Goal: Complete application form: Complete application form

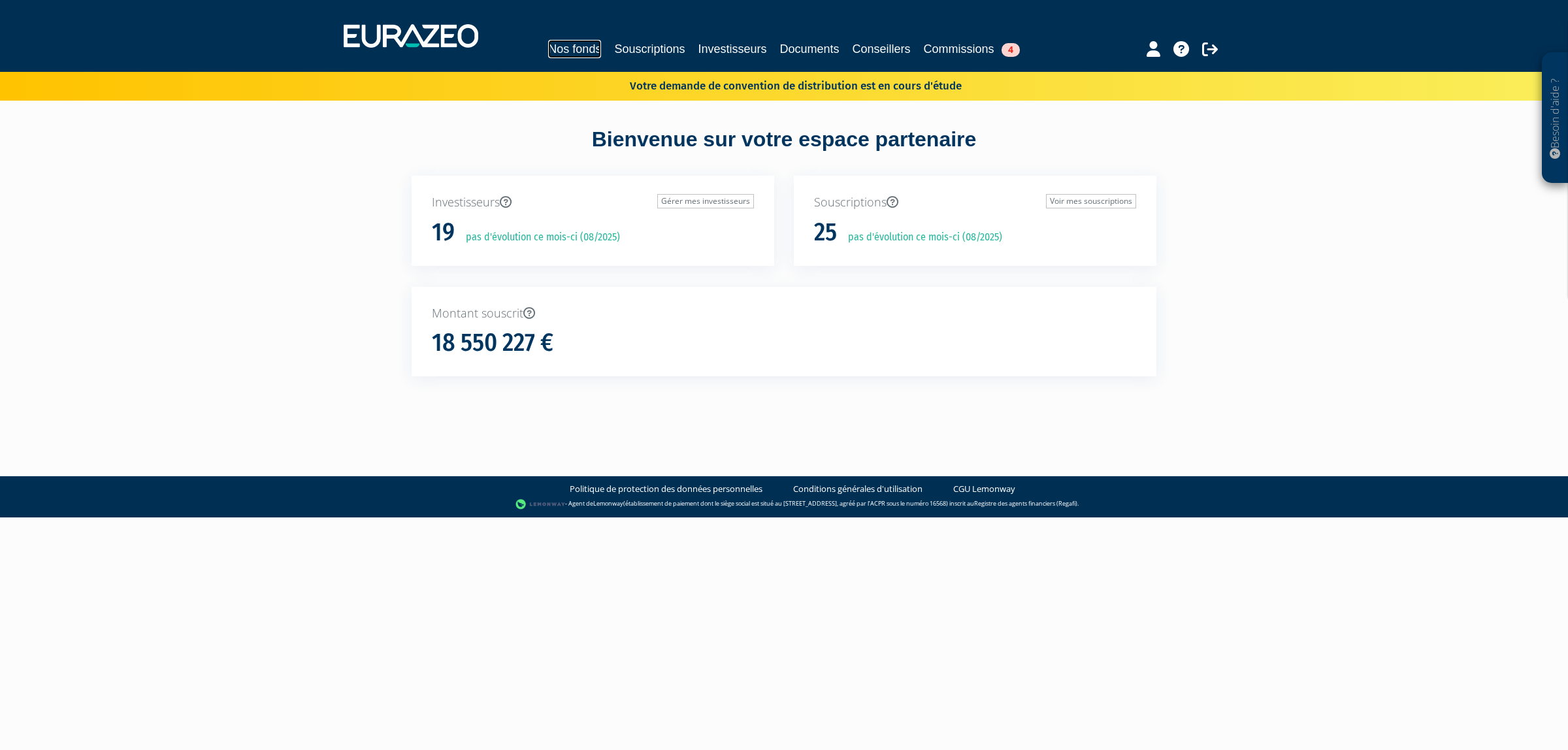
click at [559, 51] on link "Nos fonds" at bounding box center [575, 49] width 53 height 19
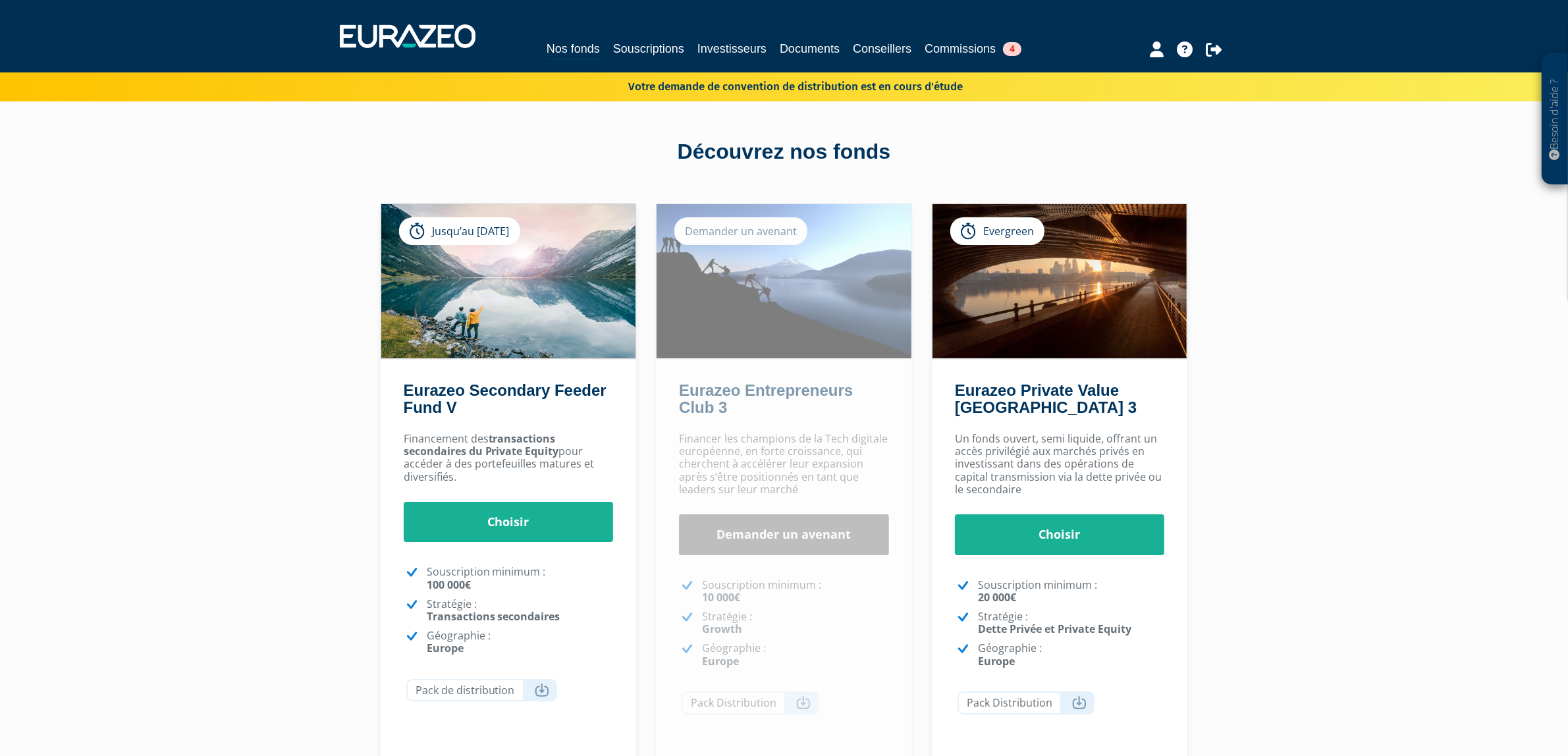
click at [557, 548] on div "Financement des transactions secondaires du Private Equity pour accéder à des p…" at bounding box center [509, 591] width 256 height 331
click at [545, 518] on link "Choisir" at bounding box center [508, 522] width 210 height 41
click at [1095, 520] on link "Choisir" at bounding box center [1060, 534] width 210 height 41
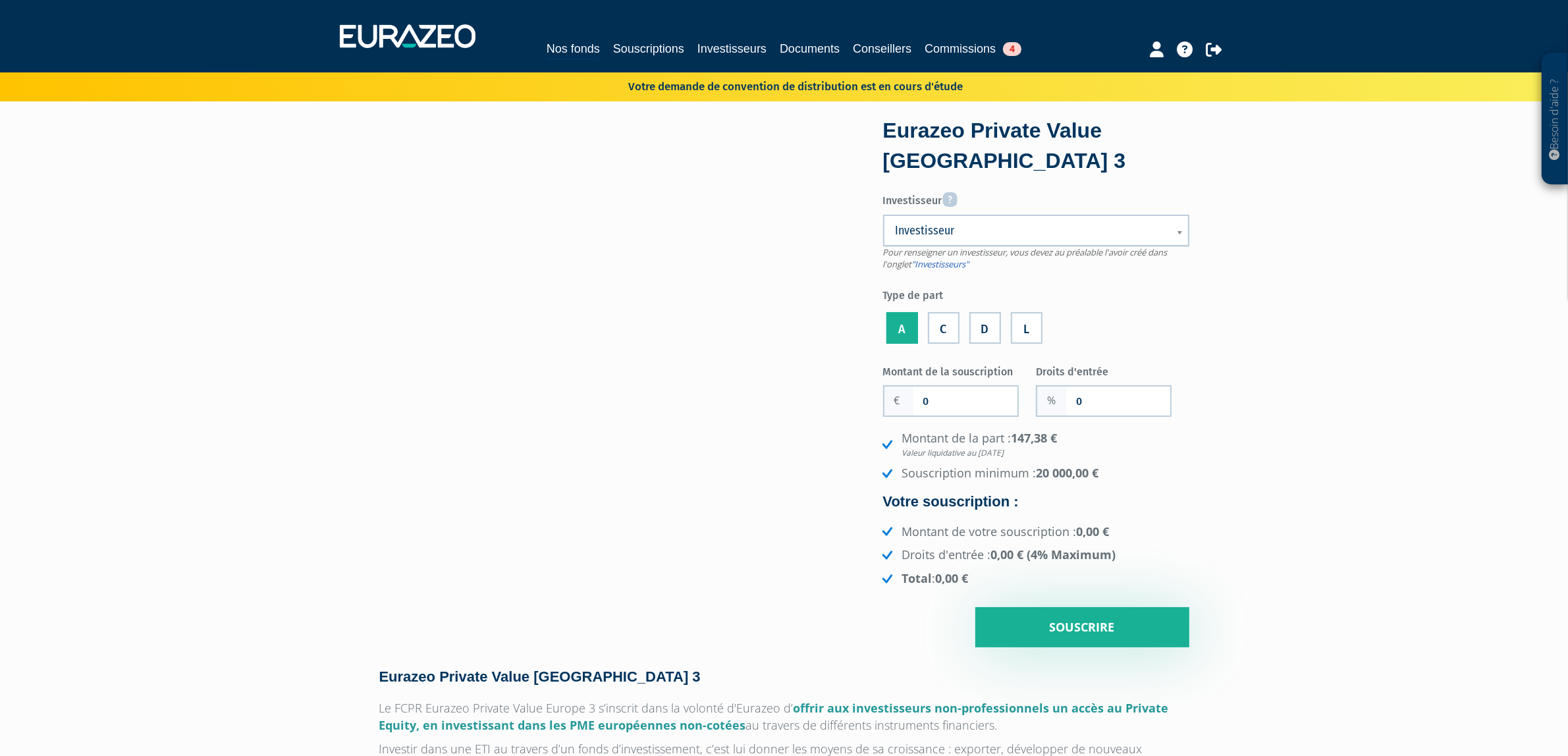
click at [905, 317] on label "A" at bounding box center [902, 328] width 31 height 31
click at [0, 0] on input "A" at bounding box center [0, 0] width 0 height 0
click at [985, 410] on input "0" at bounding box center [966, 401] width 104 height 29
type input "50 000"
type input "3"
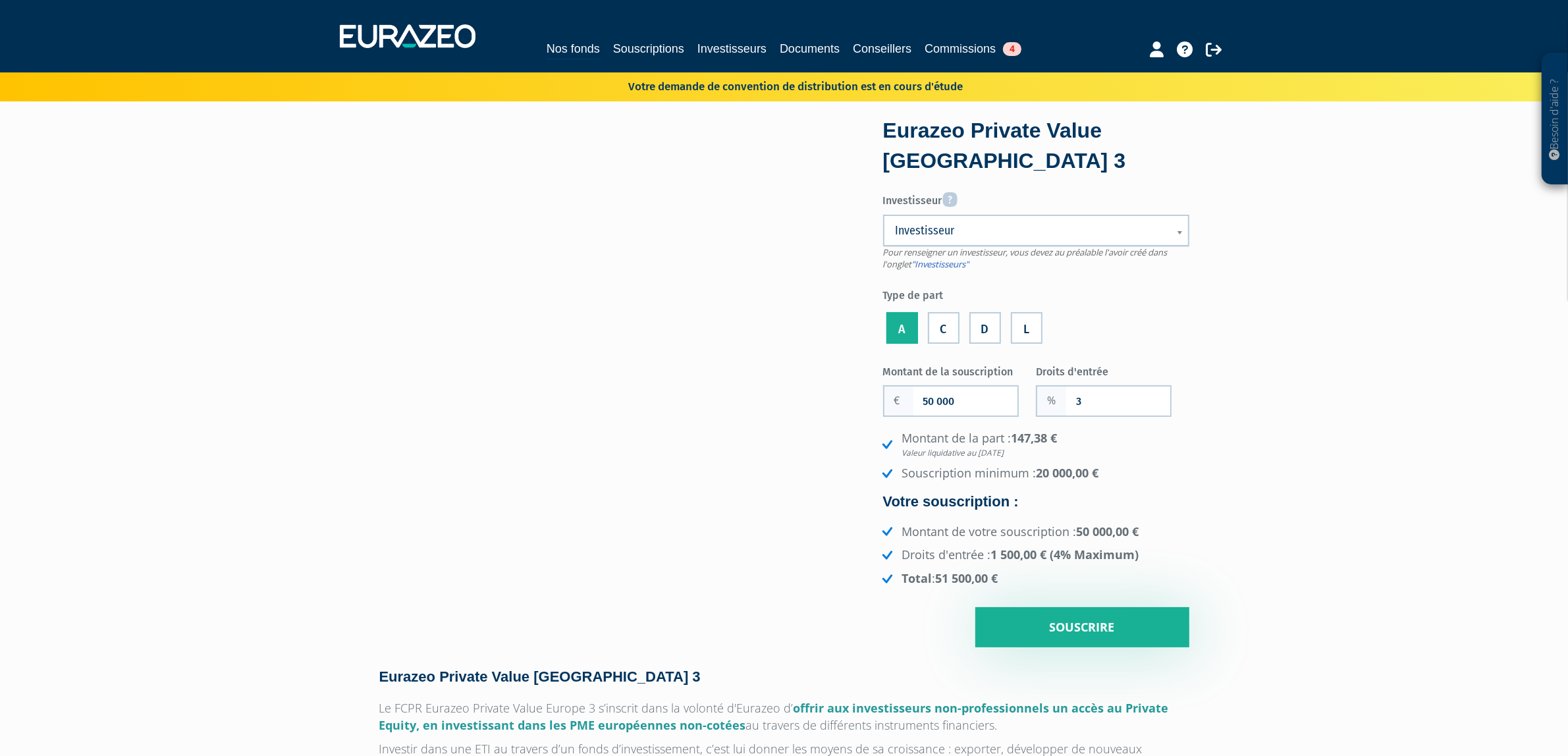
click at [1084, 591] on div "Montant de la souscription 50 000 Nombre de parts 0 Droits d'entrée 3 147,38 €" at bounding box center [1036, 504] width 306 height 288
drag, startPoint x: 1102, startPoint y: 644, endPoint x: 1104, endPoint y: 655, distance: 11.2
click at [1090, 615] on input "Souscrire" at bounding box center [1082, 627] width 214 height 41
click at [966, 202] on label "Investisseur" at bounding box center [1036, 198] width 306 height 22
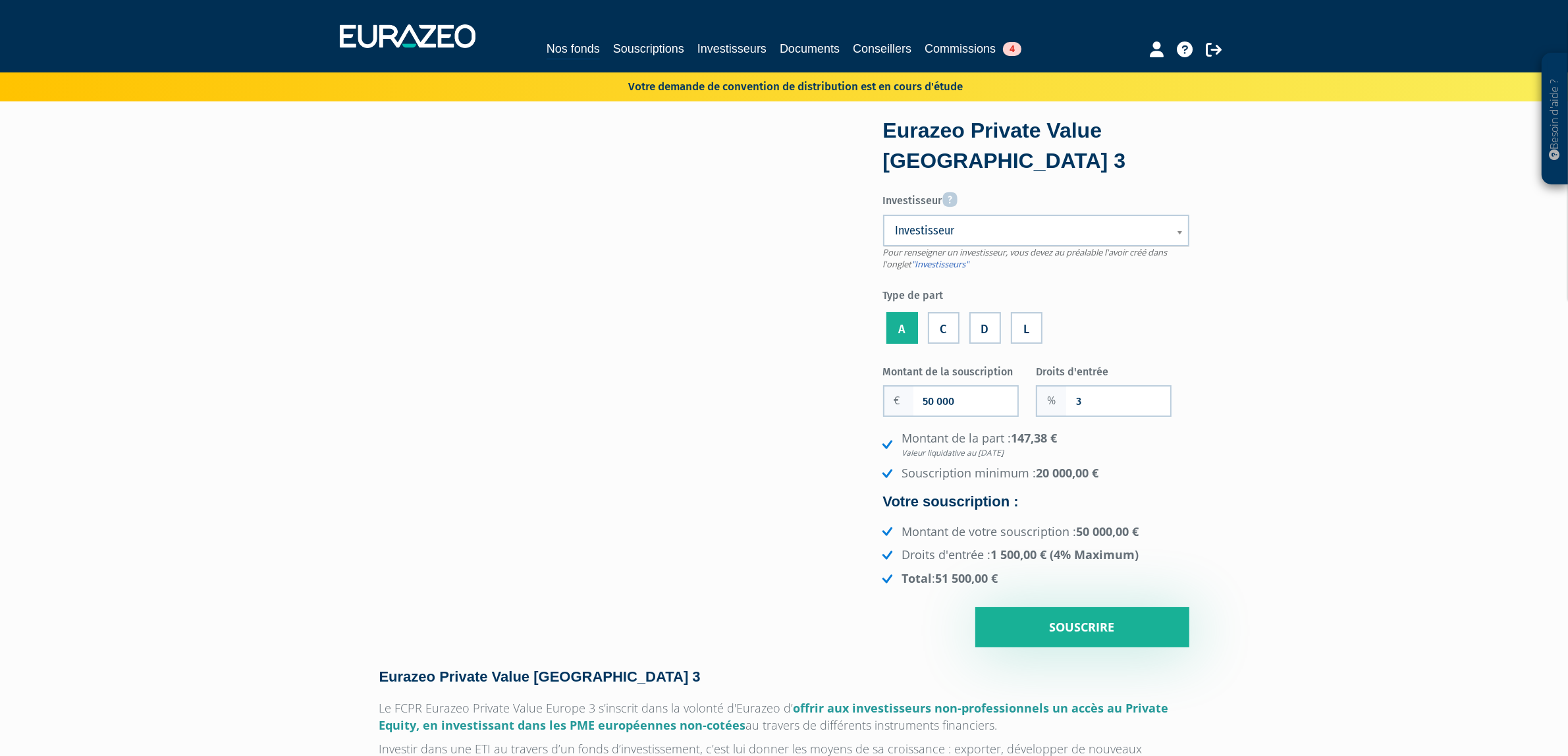
click at [0, 0] on select "Bidule (Wadouachi Ines ) Blockpulse (mariel anne-sophie) BRAUX Baptiste" at bounding box center [0, 0] width 0 height 0
click at [966, 225] on link "Investisseur" at bounding box center [1036, 230] width 306 height 31
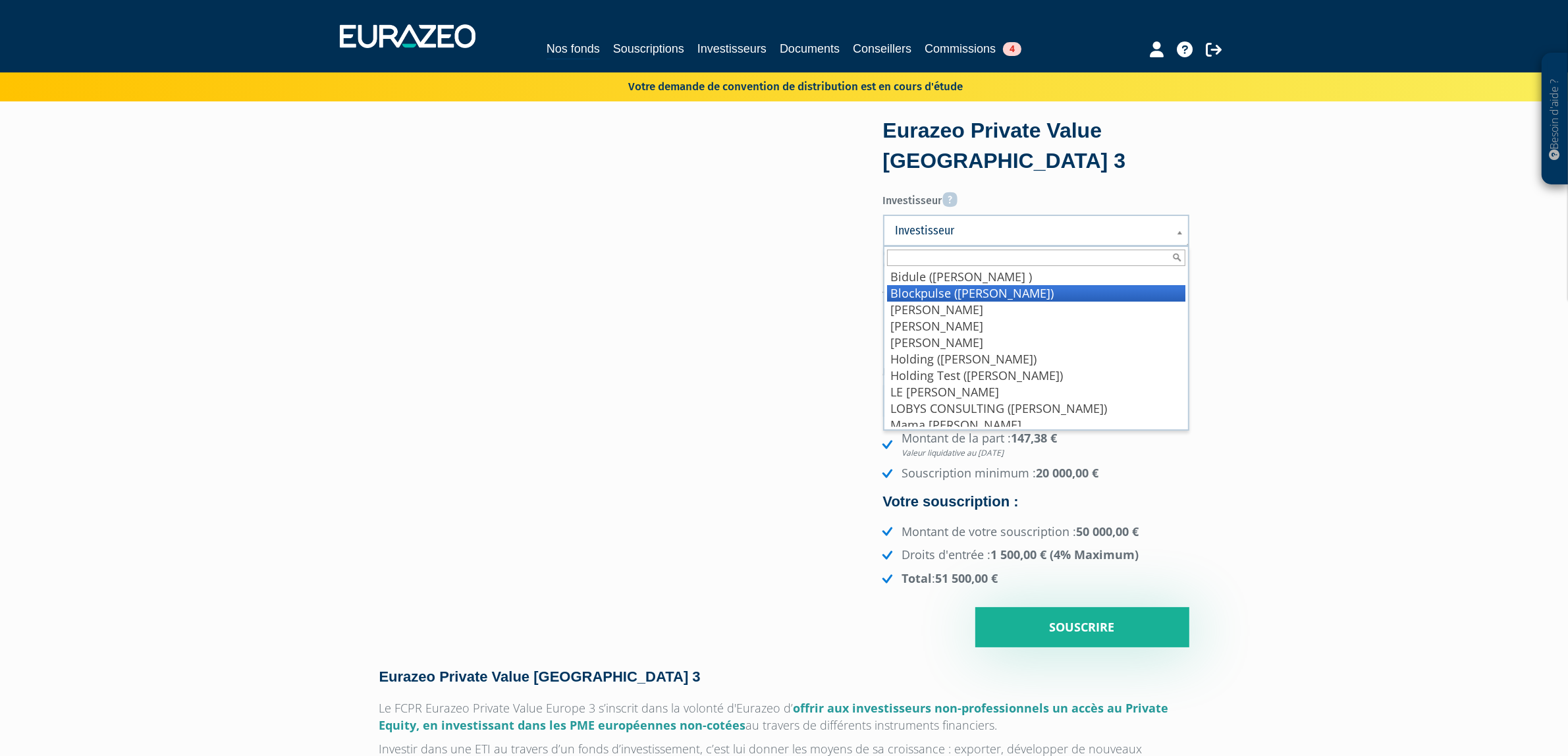
click at [957, 287] on li "Blockpulse (mariel anne-sophie)" at bounding box center [1036, 293] width 298 height 17
click at [1107, 230] on span "Blockpulse (mariel anne-sophie)" at bounding box center [1024, 230] width 256 height 16
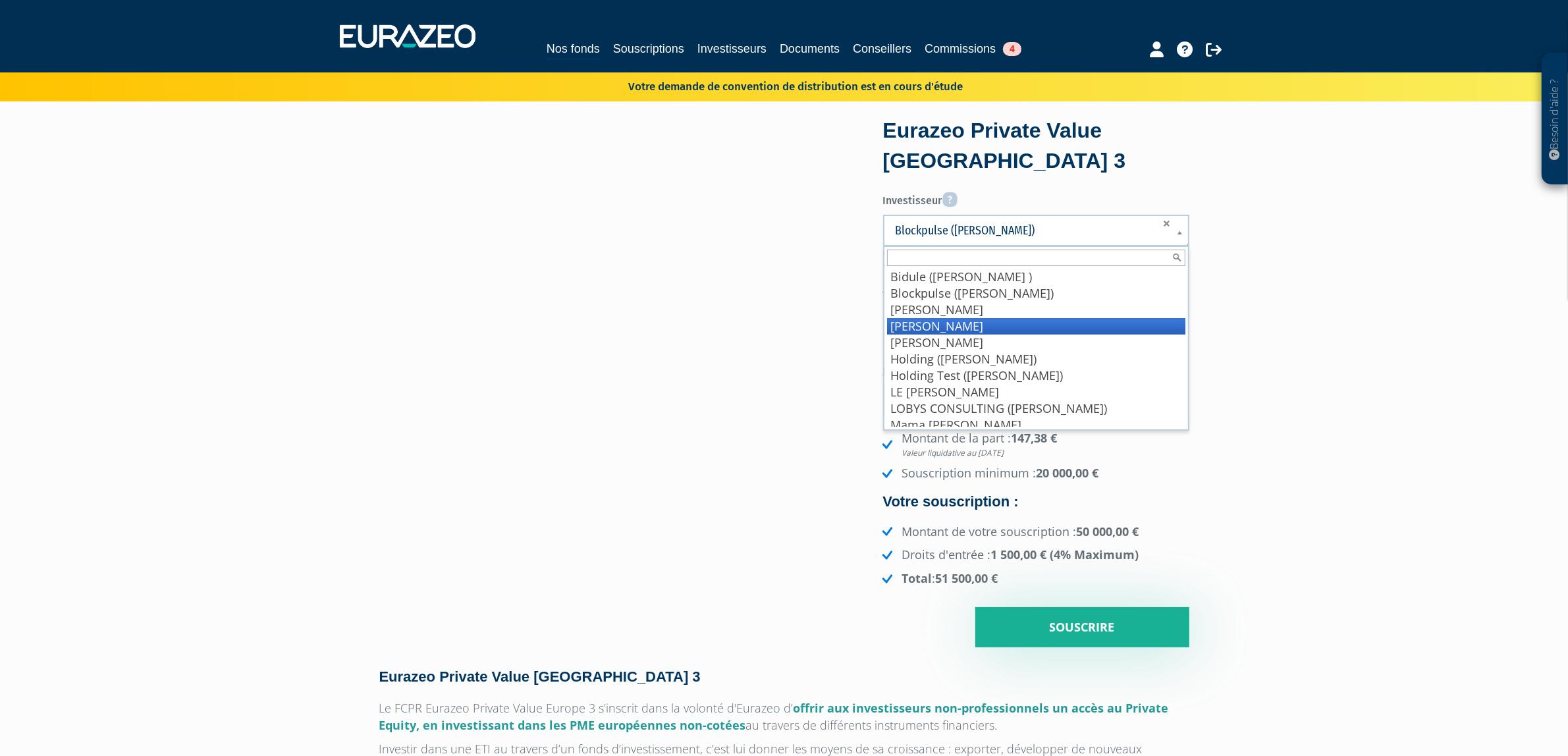
click at [969, 329] on li "Del Toro Estela" at bounding box center [1036, 326] width 298 height 17
click at [1023, 232] on span "Del Toro Estela" at bounding box center [1024, 230] width 256 height 16
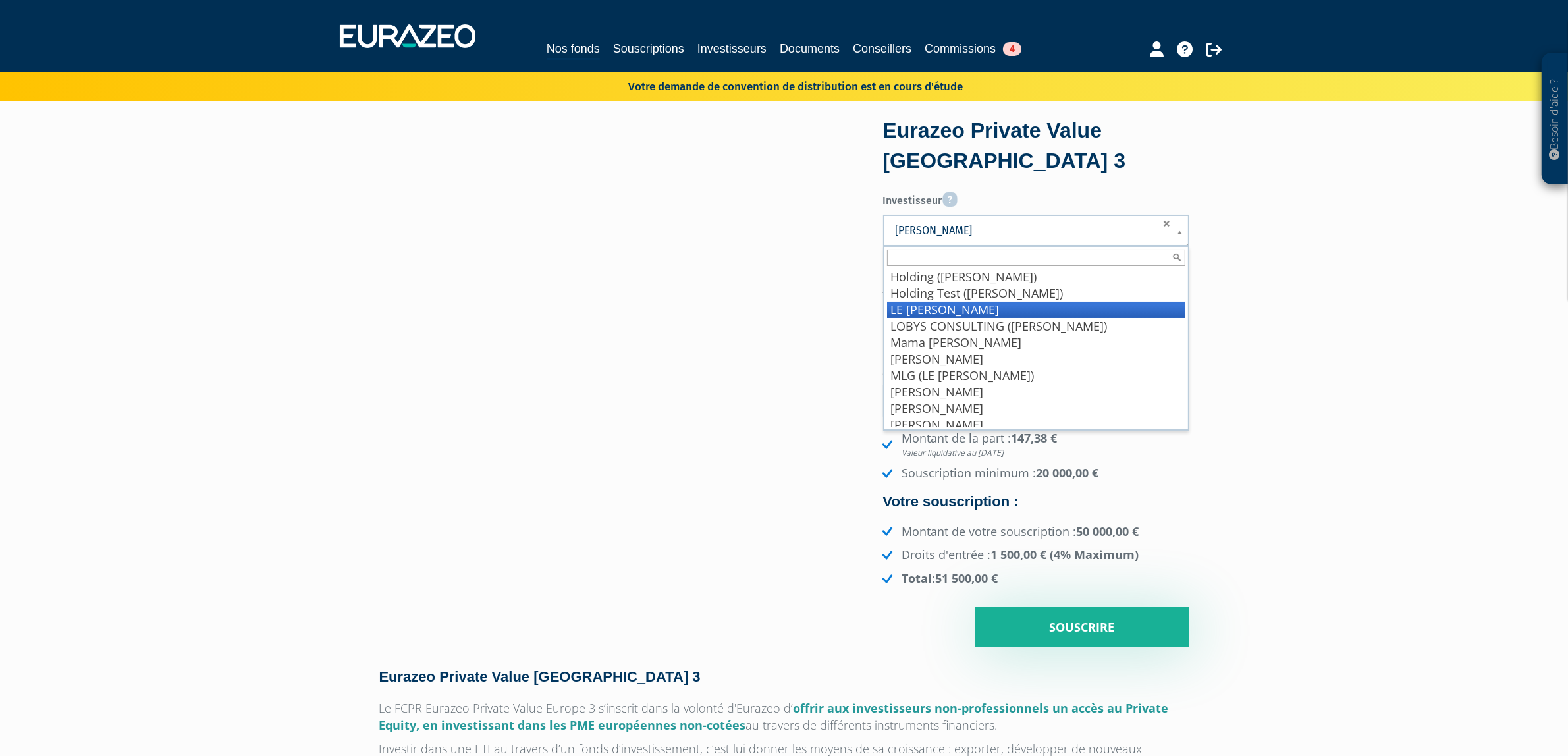
scroll to position [155, 0]
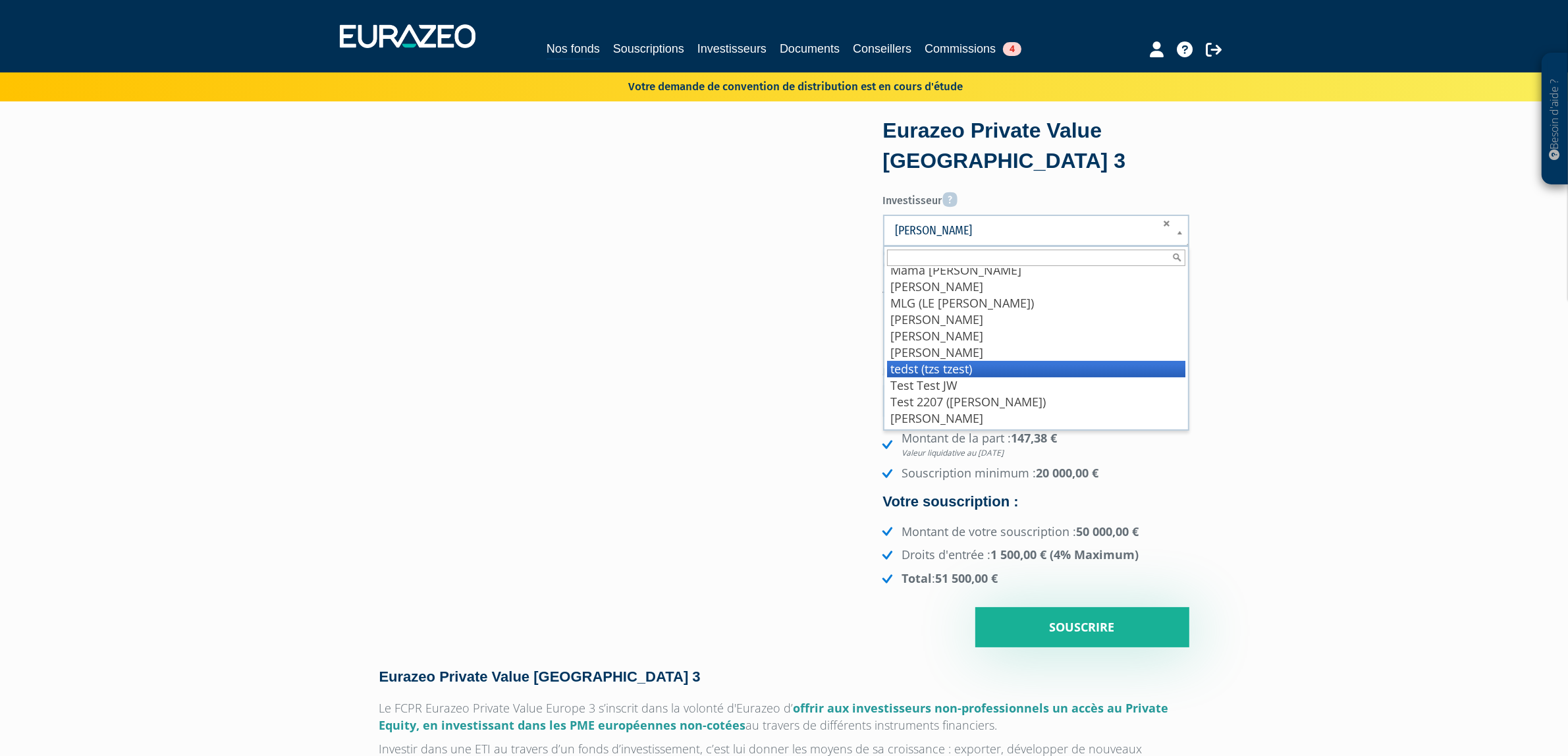
click at [976, 366] on li "tedst (tzs tzest)" at bounding box center [1036, 369] width 298 height 17
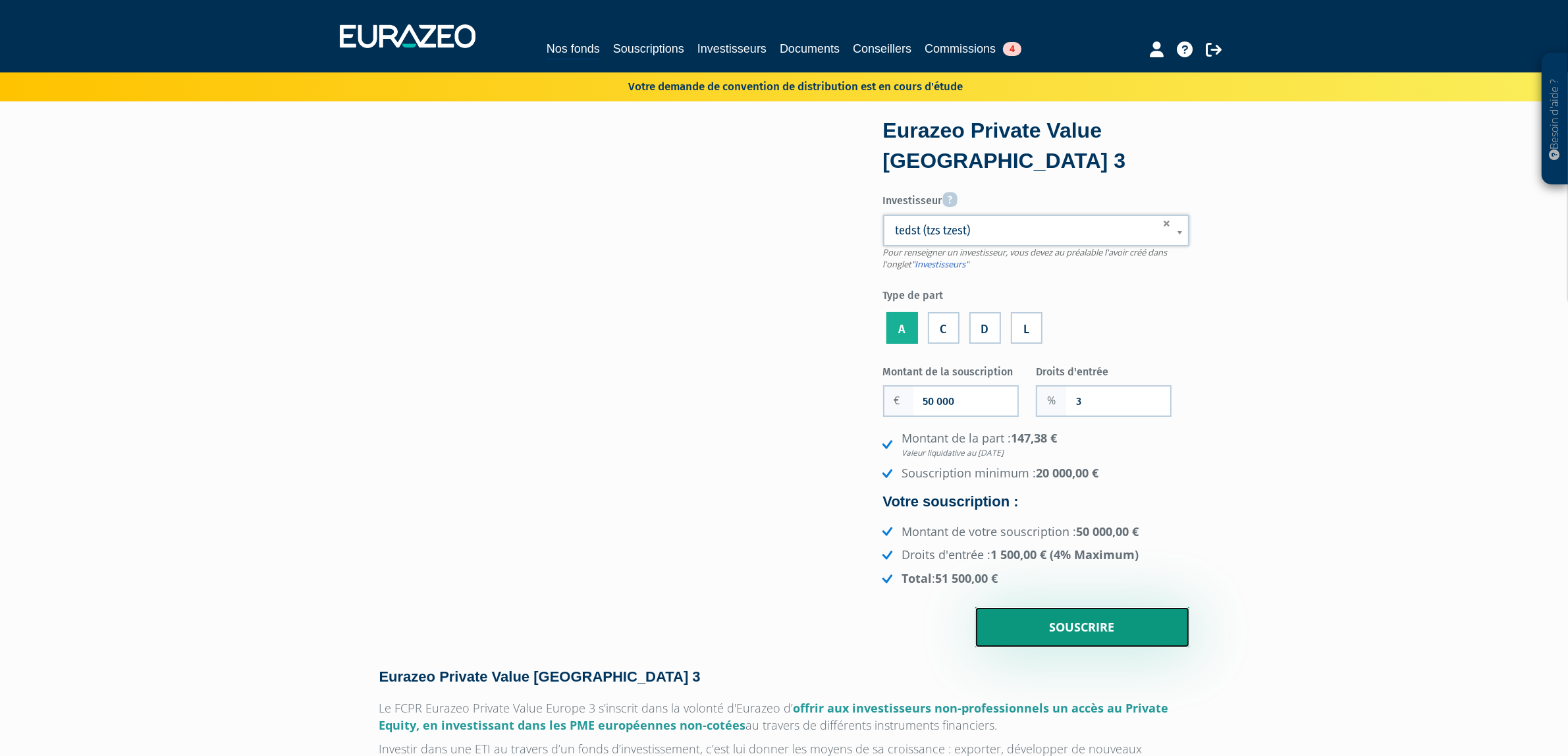
click at [1088, 623] on input "Souscrire" at bounding box center [1082, 627] width 214 height 41
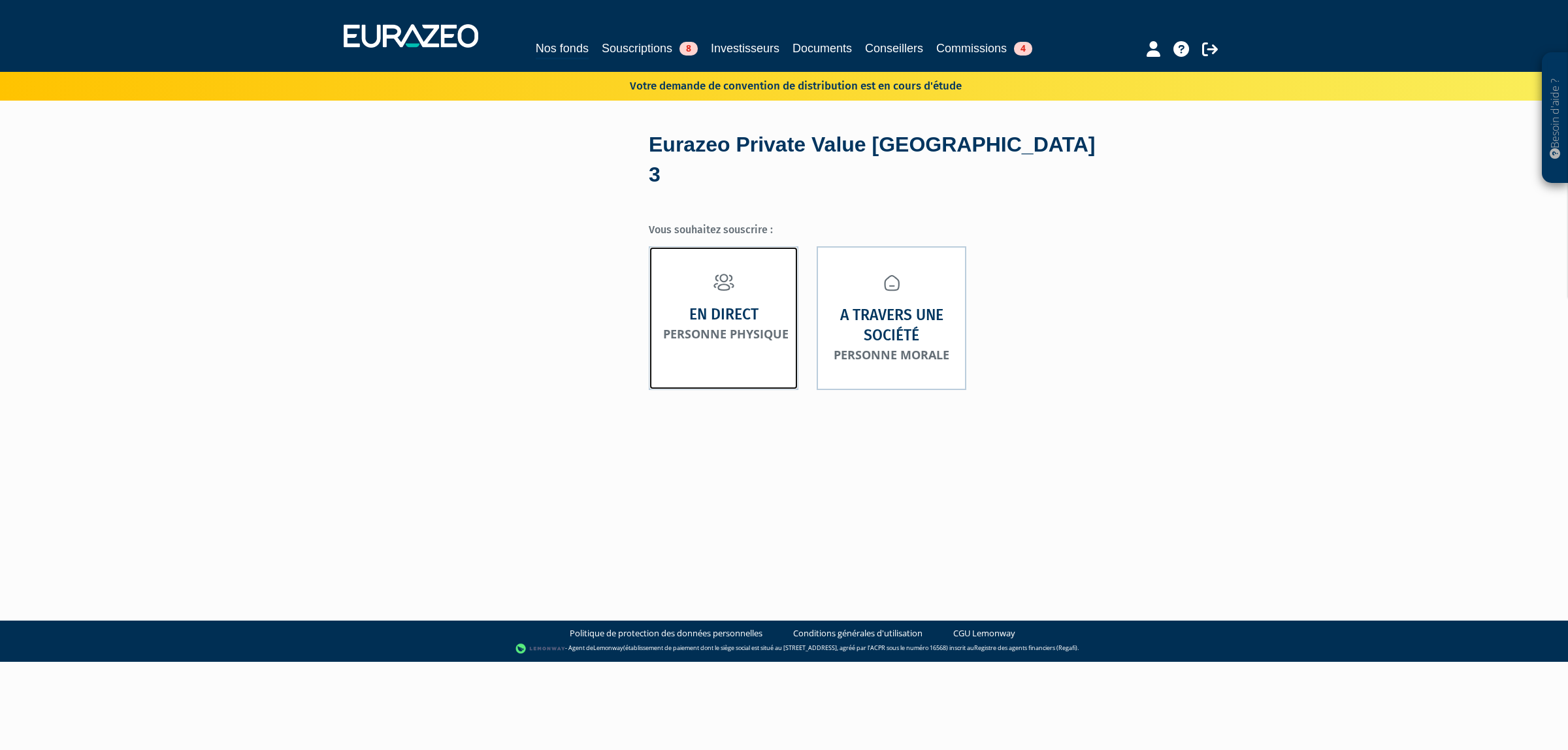
click at [778, 326] on small "Personne physique" at bounding box center [726, 334] width 126 height 16
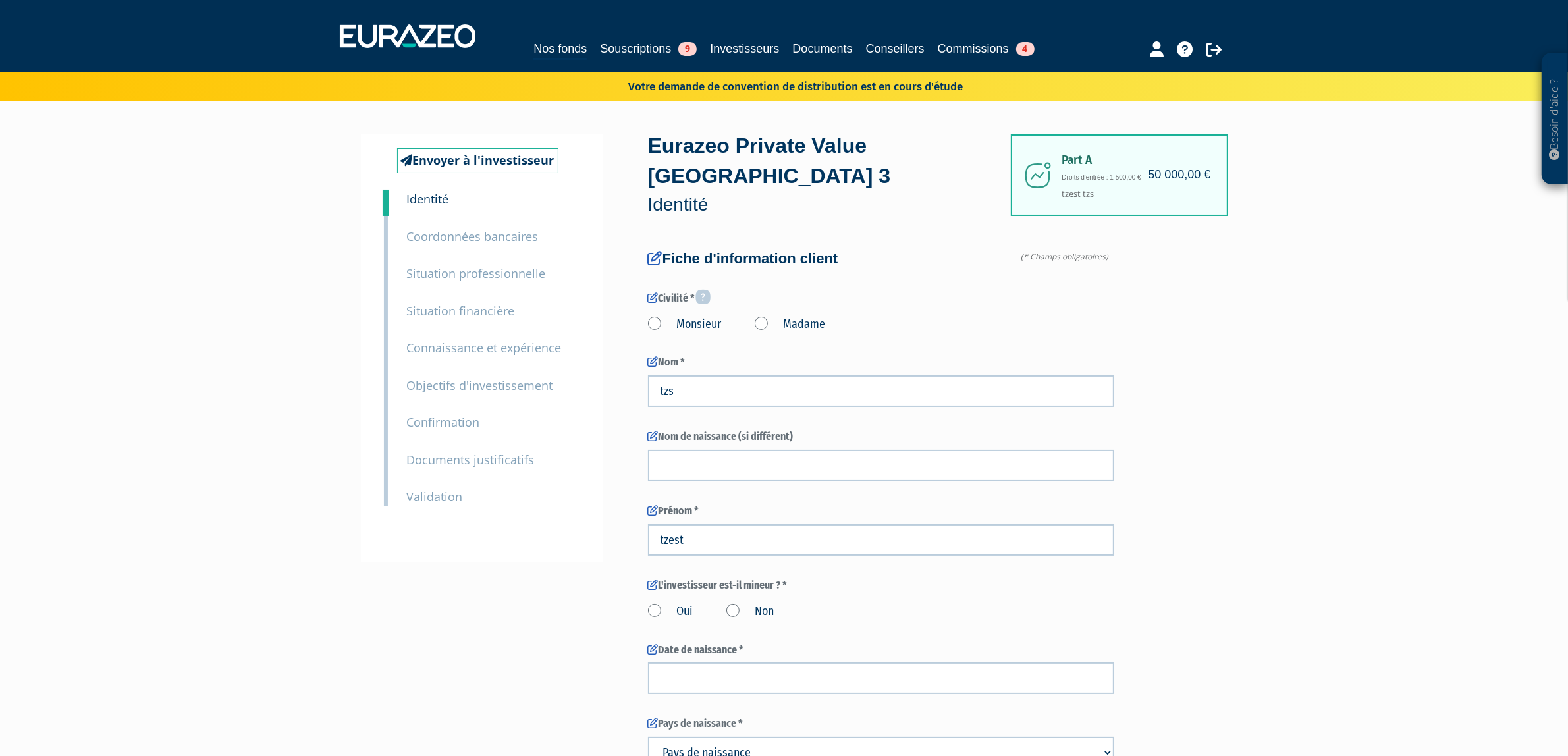
click at [470, 234] on small "Coordonnées bancaires" at bounding box center [473, 236] width 132 height 16
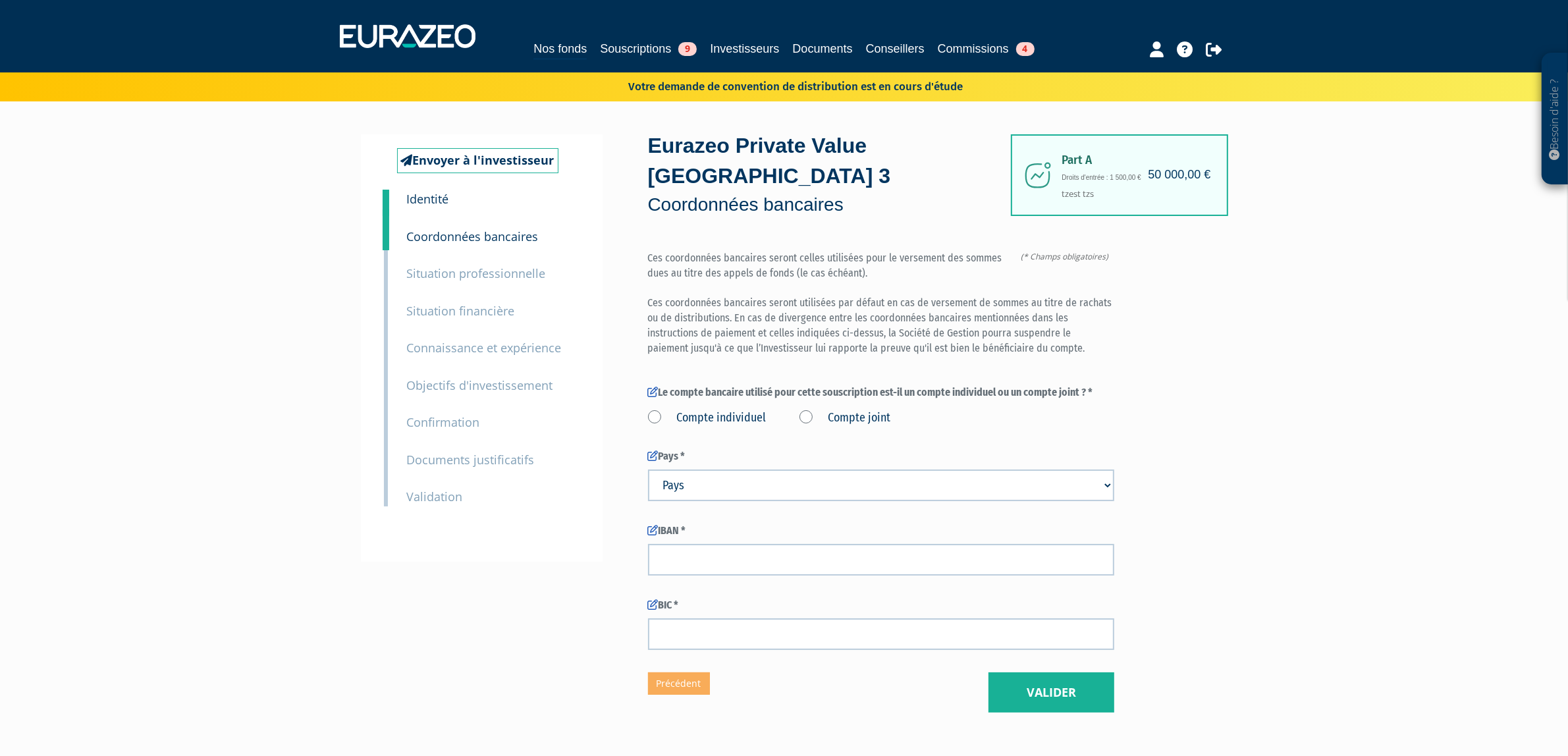
click at [468, 258] on div "3 Situation professionnelle" at bounding box center [493, 264] width 193 height 37
click at [471, 270] on small "Situation professionnelle" at bounding box center [476, 274] width 139 height 16
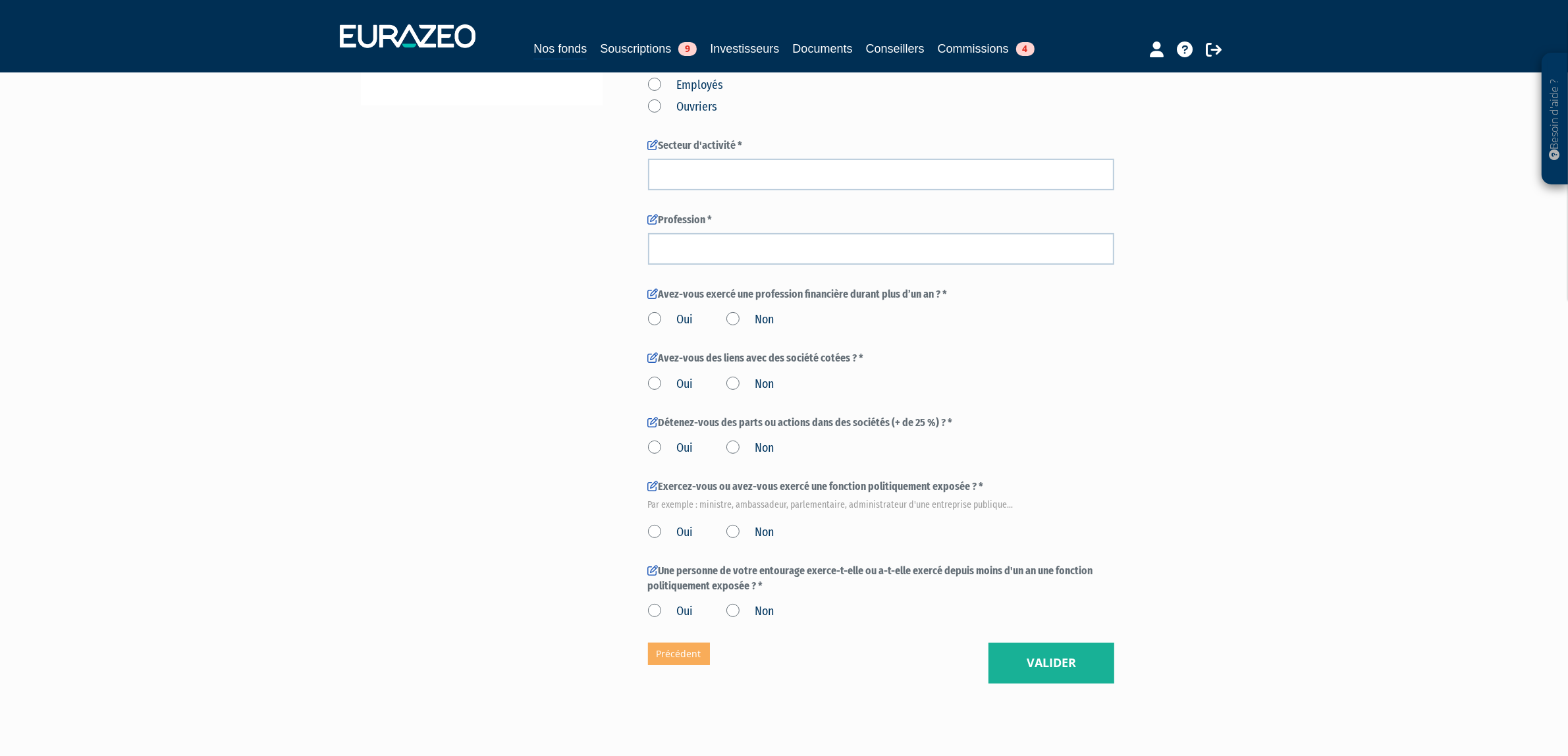
scroll to position [482, 0]
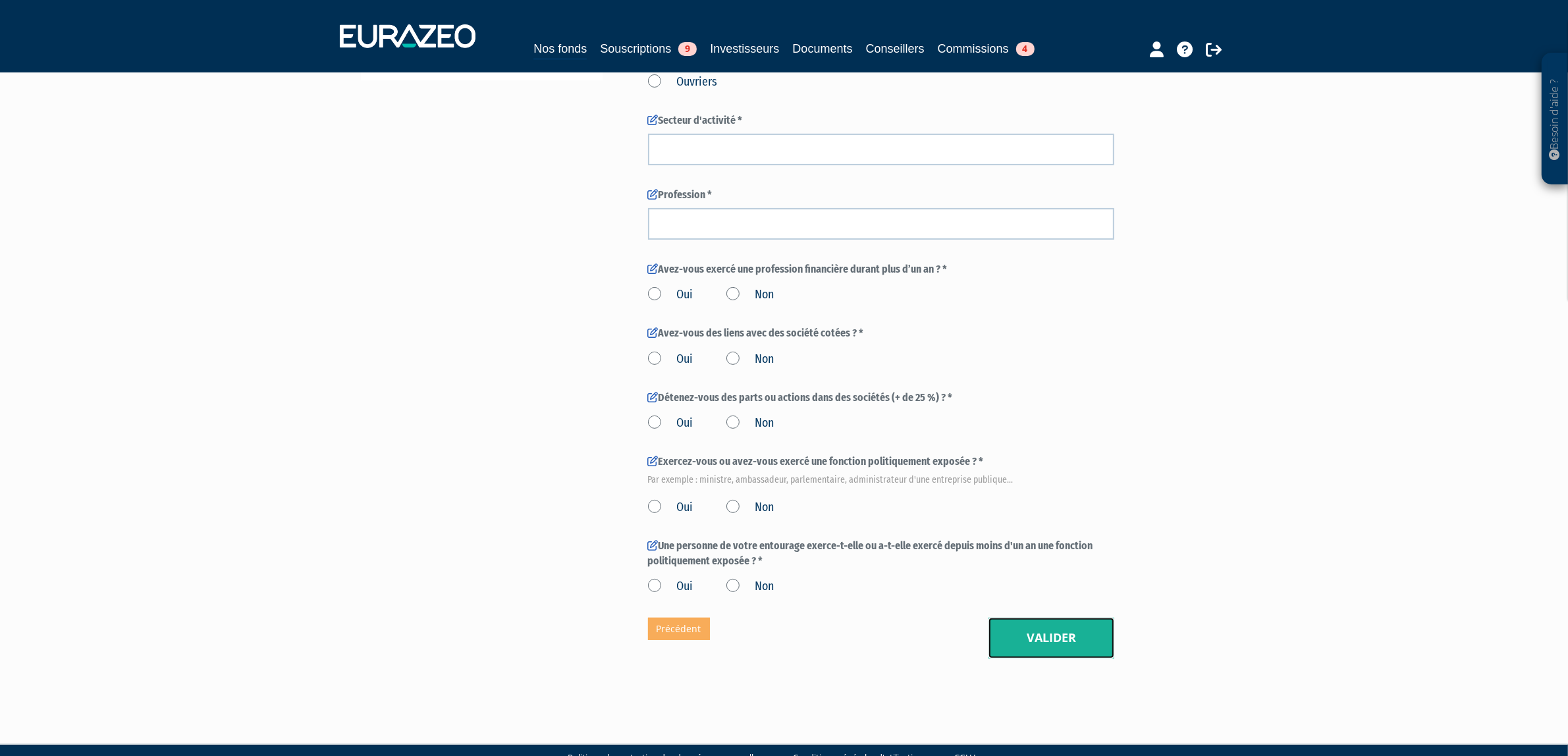
click at [1018, 618] on button "Valider" at bounding box center [1051, 638] width 126 height 41
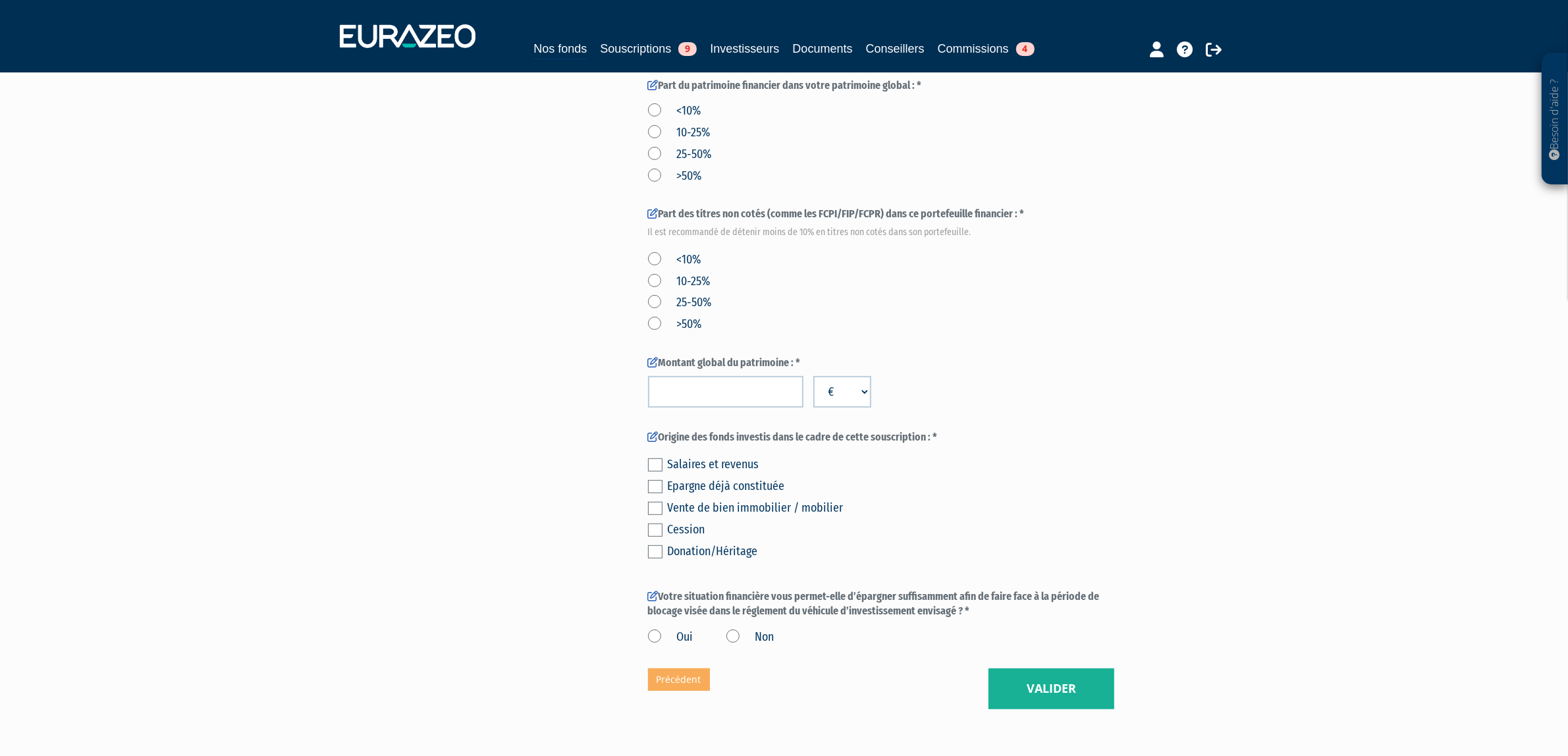
scroll to position [576, 0]
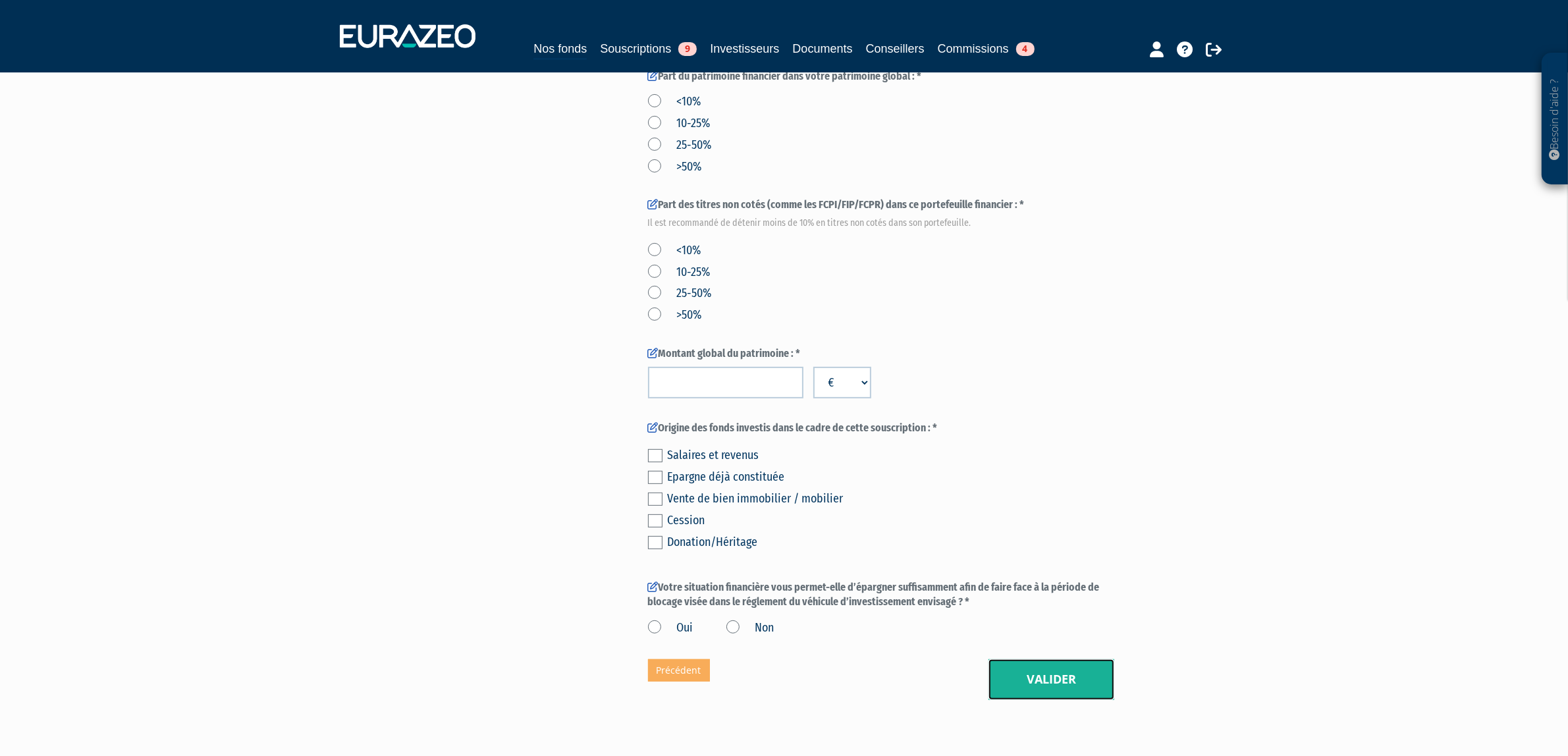
click at [1000, 659] on button "Valider" at bounding box center [1051, 679] width 126 height 41
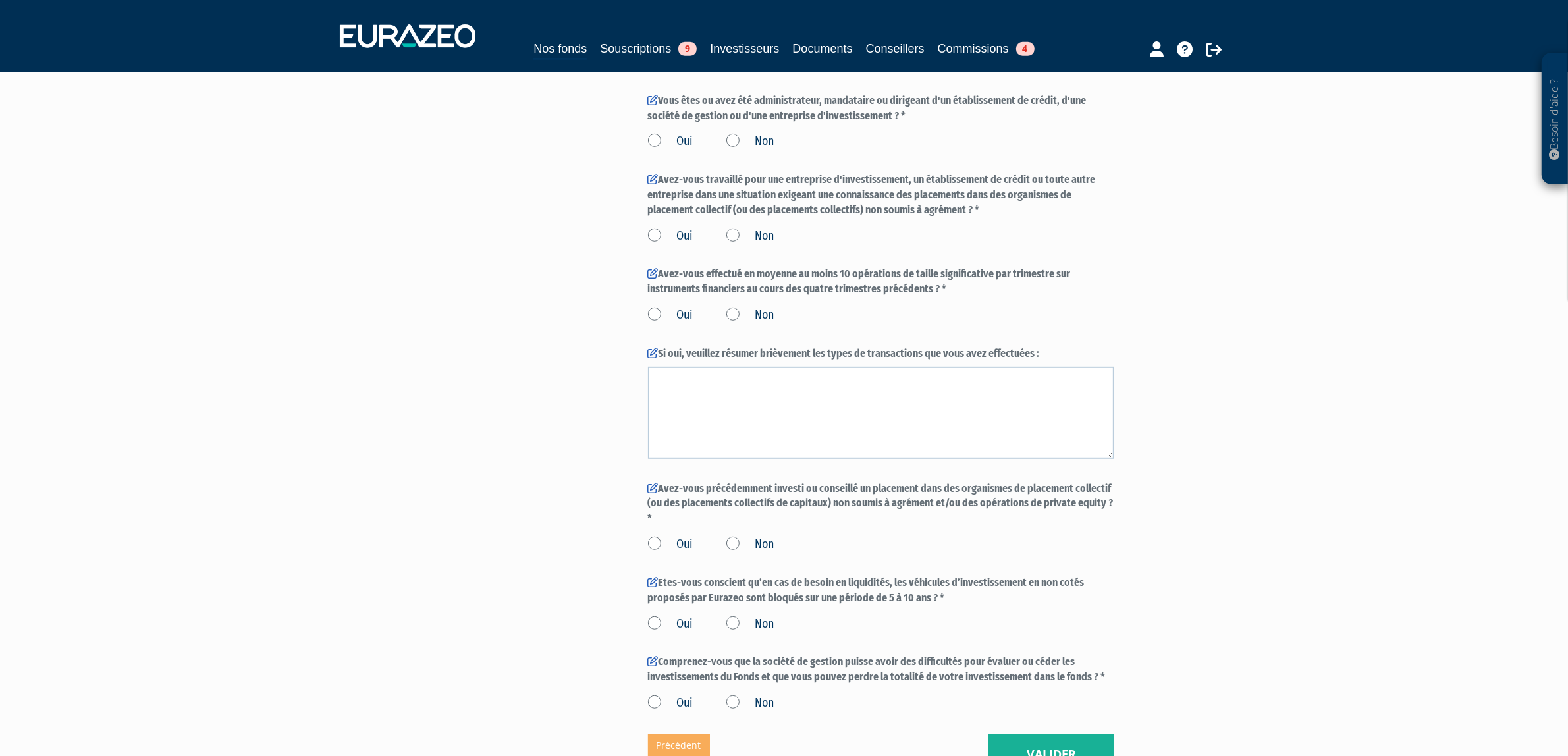
scroll to position [906, 0]
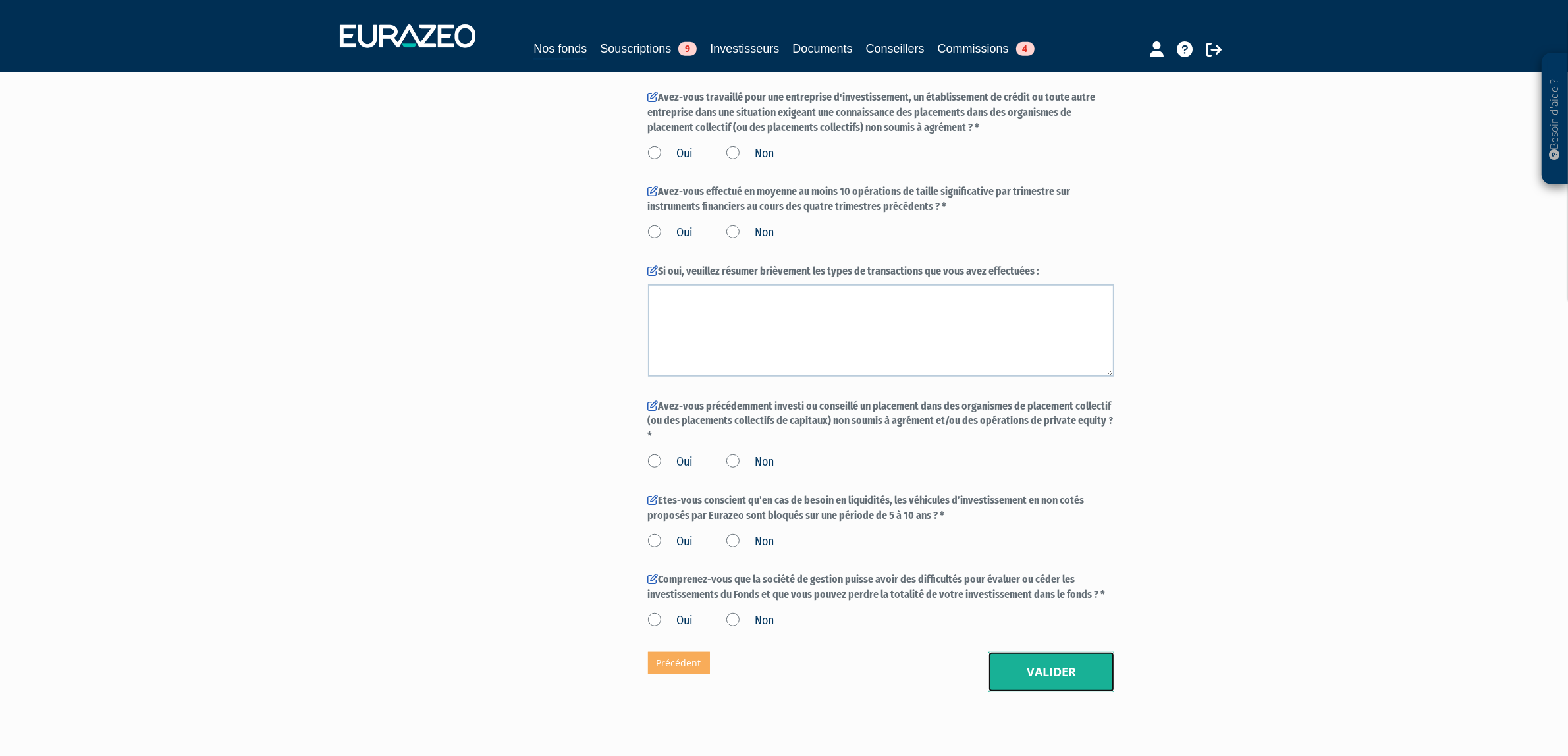
click at [1008, 652] on button "Valider" at bounding box center [1051, 672] width 126 height 41
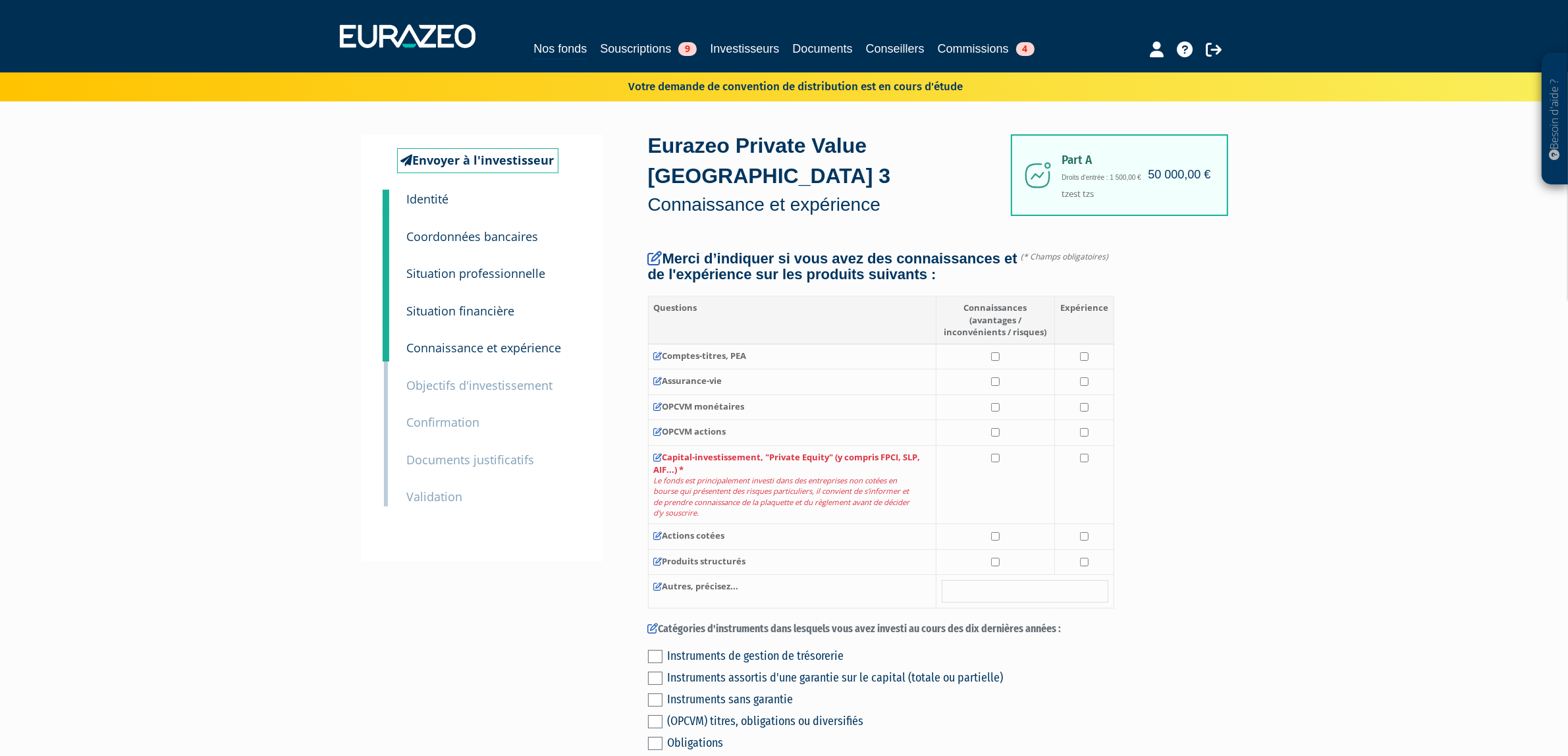
click at [466, 392] on small "Objectifs d'investissement" at bounding box center [480, 386] width 147 height 16
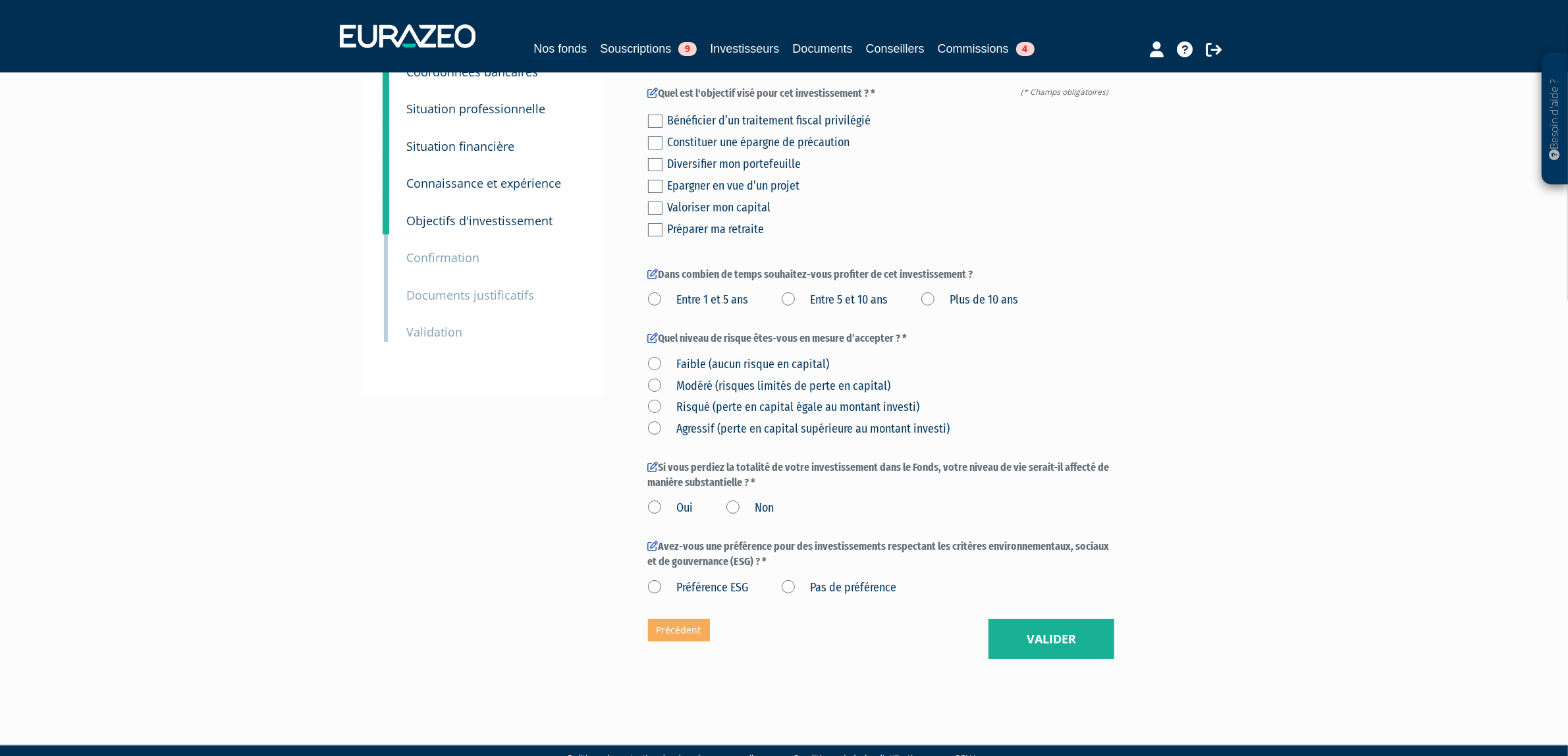
scroll to position [165, 0]
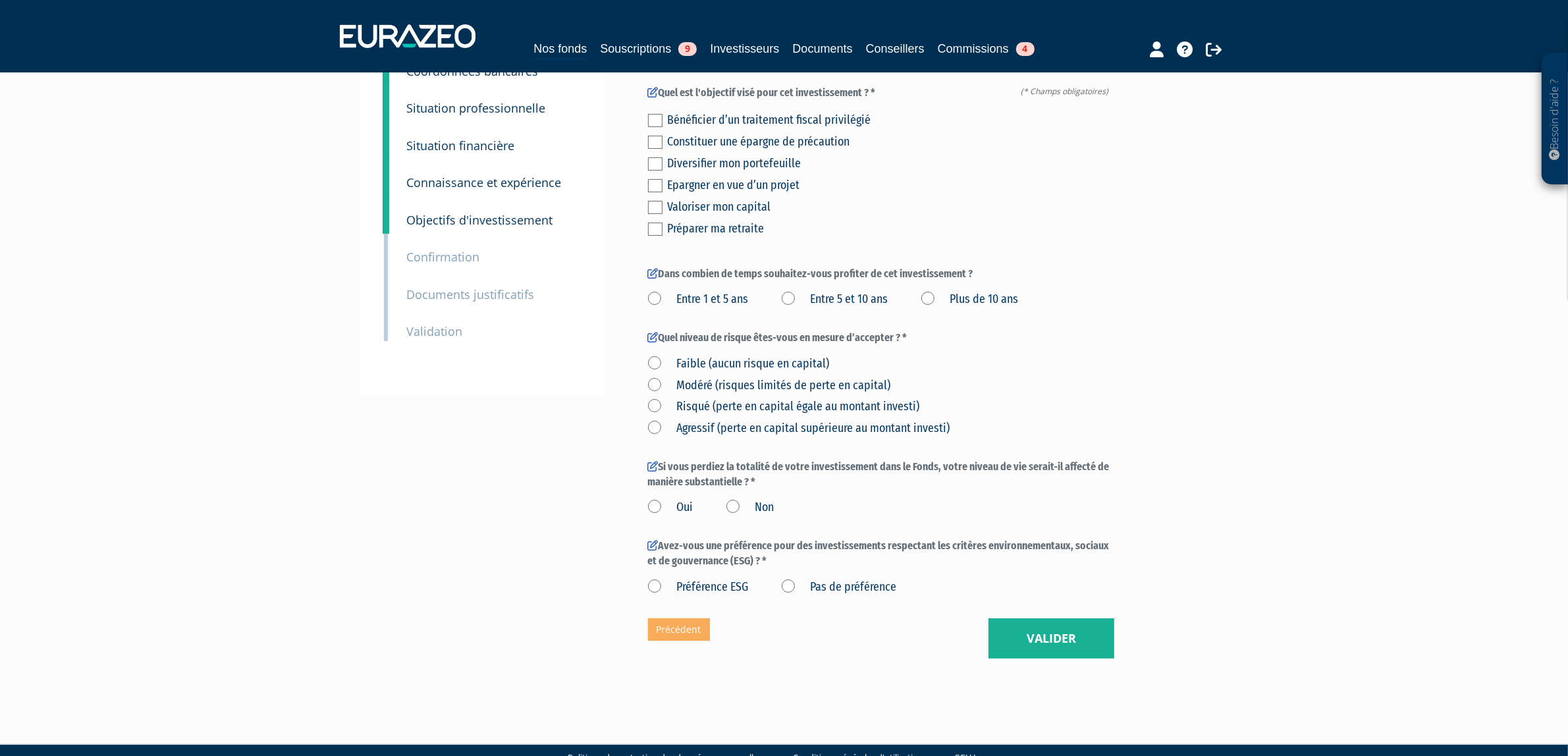
click at [468, 258] on small "Confirmation" at bounding box center [444, 257] width 73 height 16
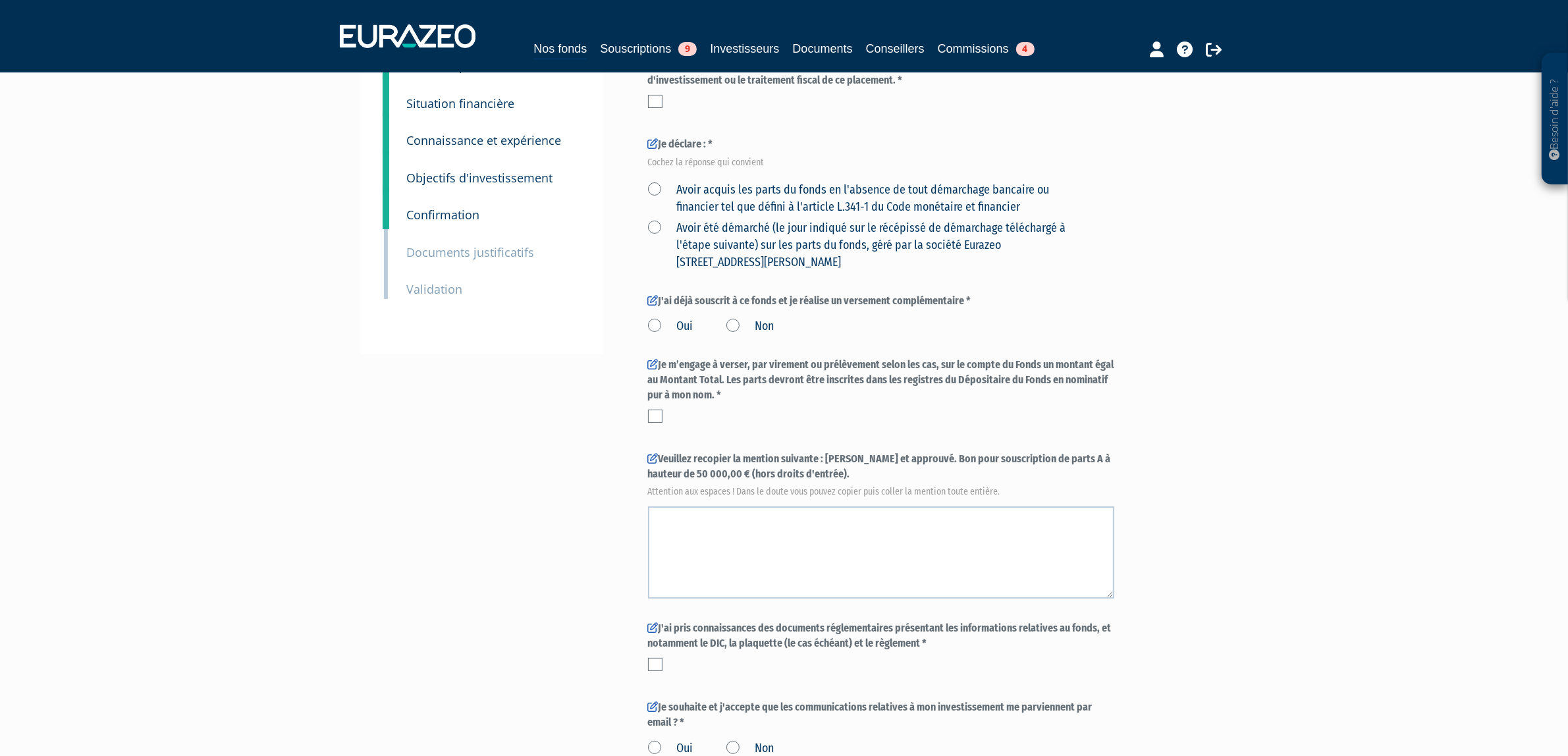
scroll to position [329, 0]
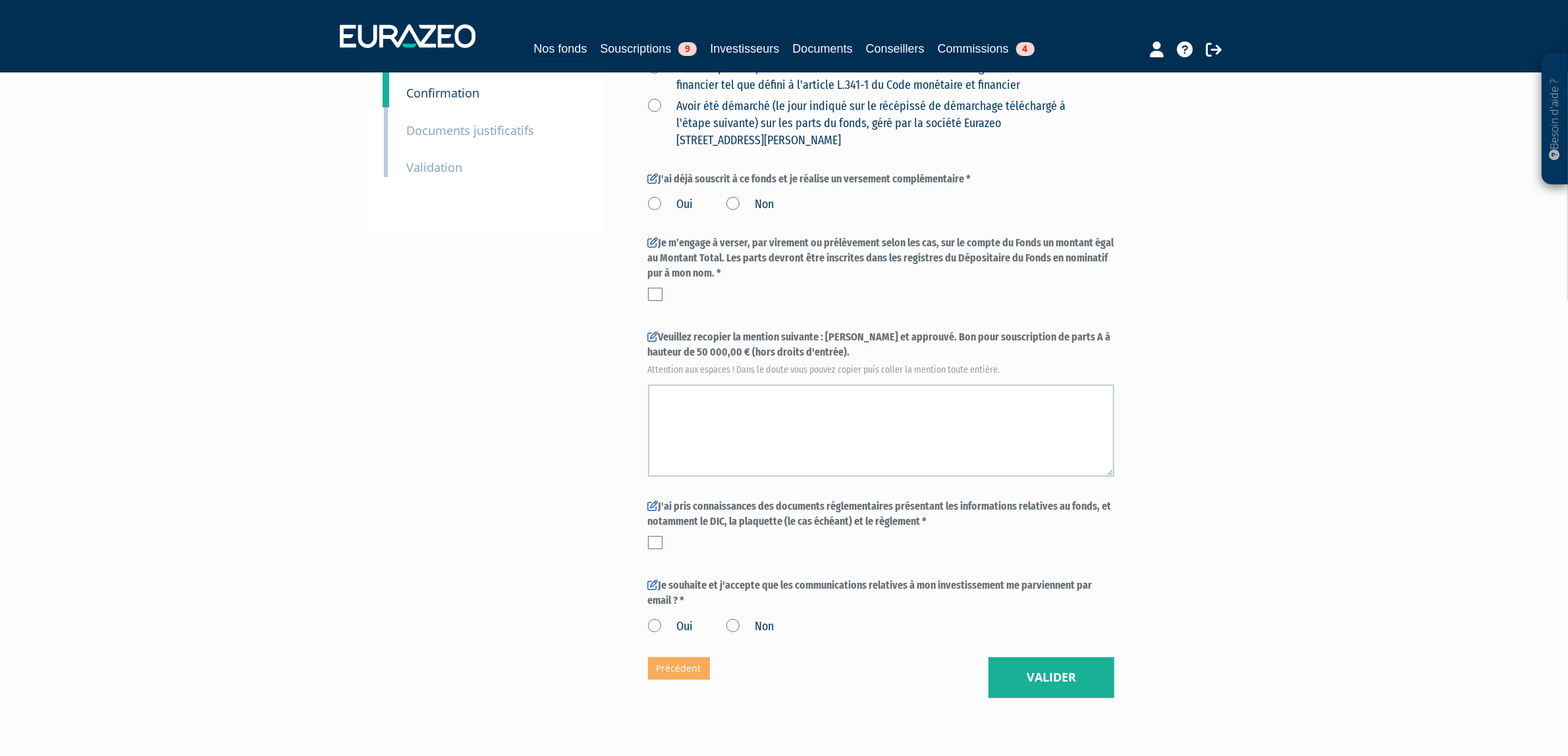
click at [478, 142] on div "9 Validation" at bounding box center [493, 159] width 193 height 37
click at [483, 137] on small "Documents justificatifs" at bounding box center [471, 131] width 128 height 16
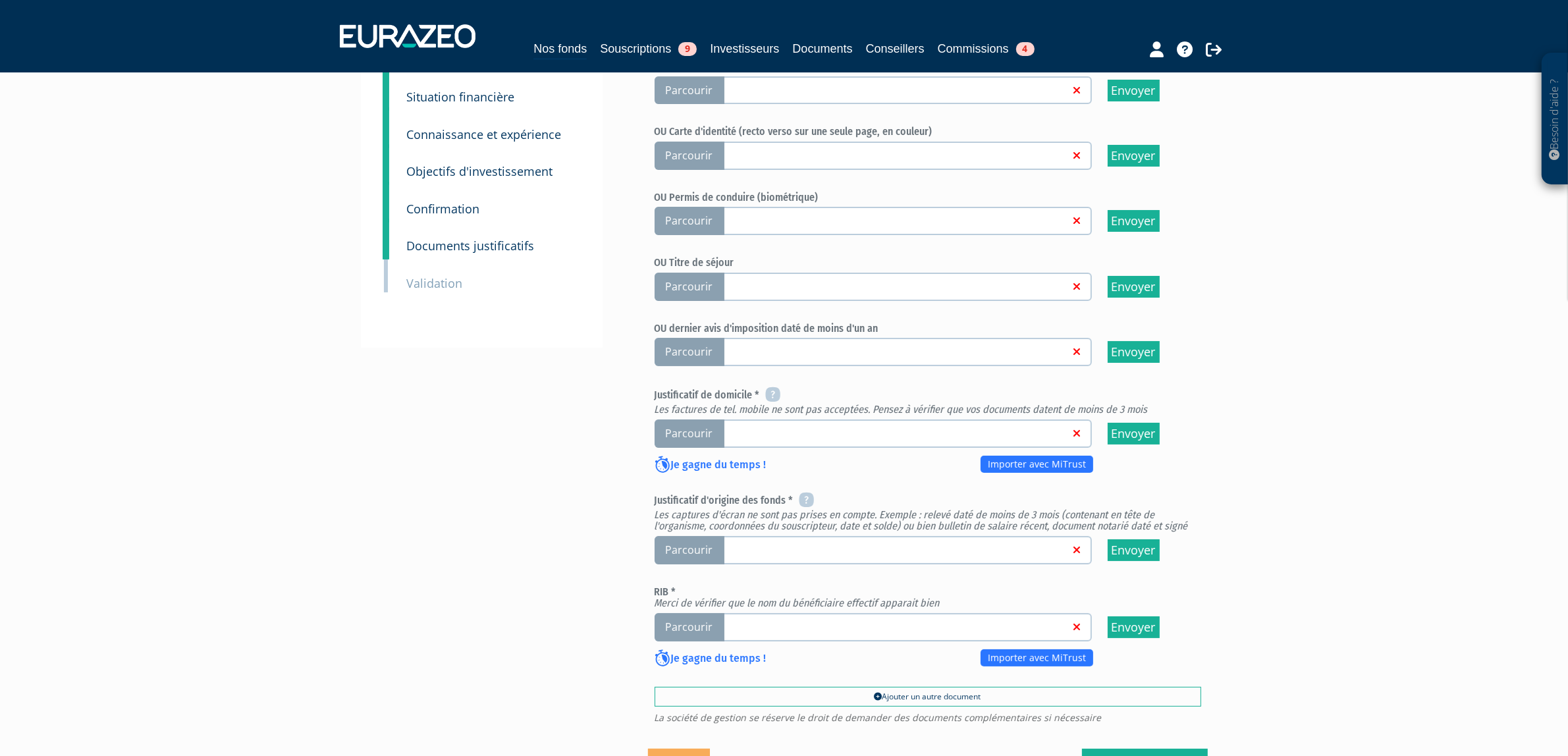
scroll to position [370, 0]
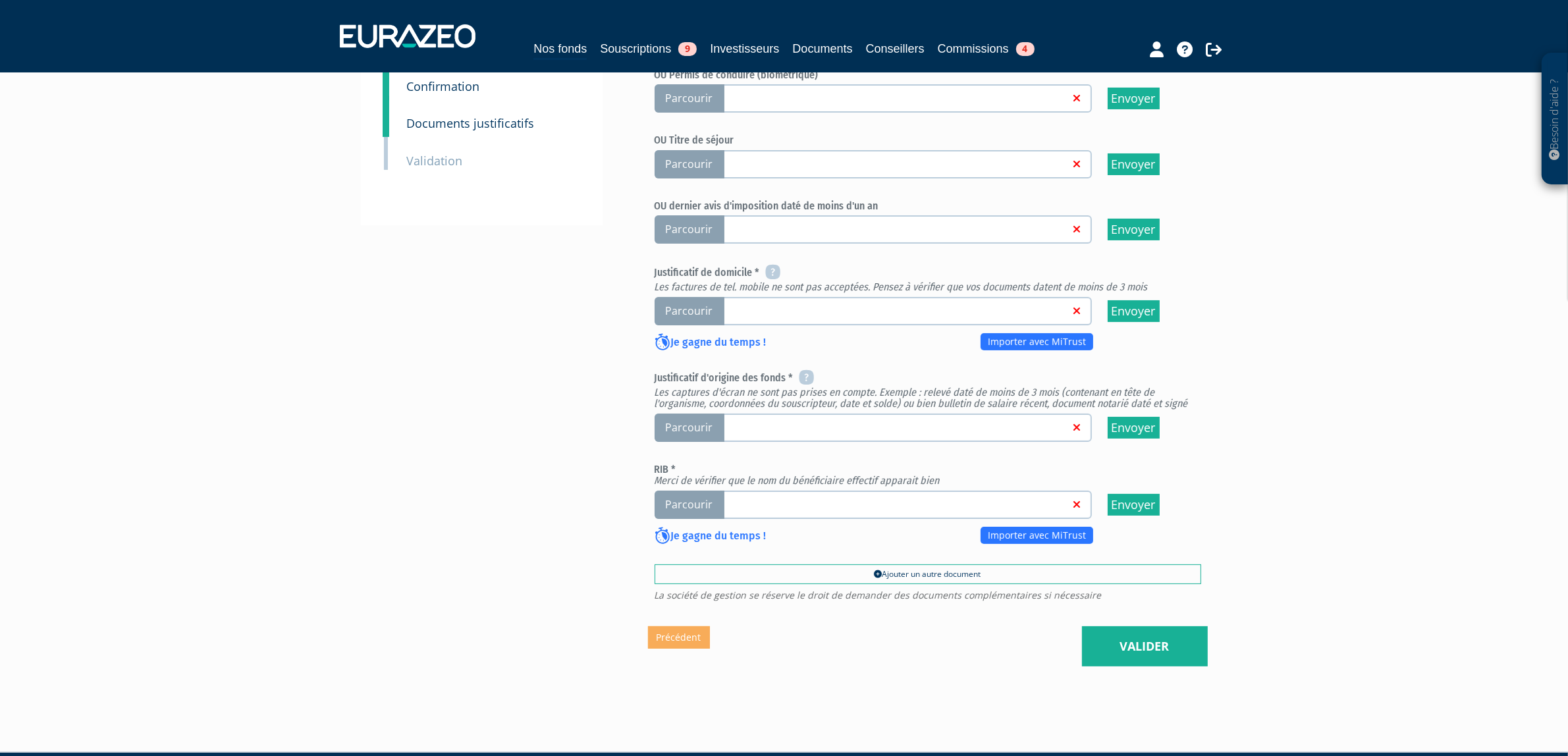
click at [452, 160] on small "Validation" at bounding box center [435, 161] width 56 height 16
